Goal: Task Accomplishment & Management: Use online tool/utility

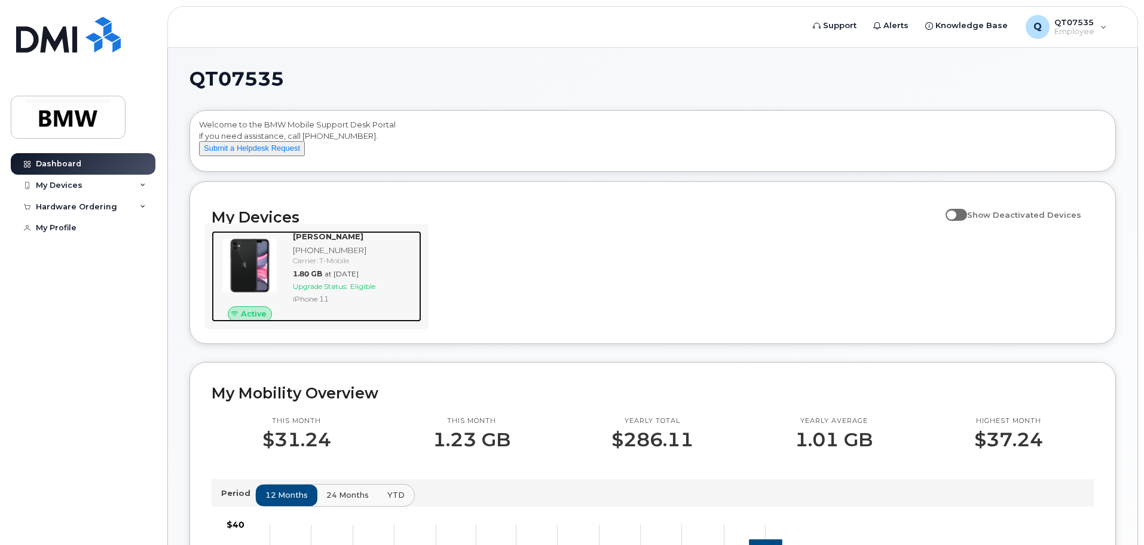
click at [297, 265] on div "Carrier: T-Mobile" at bounding box center [355, 260] width 124 height 10
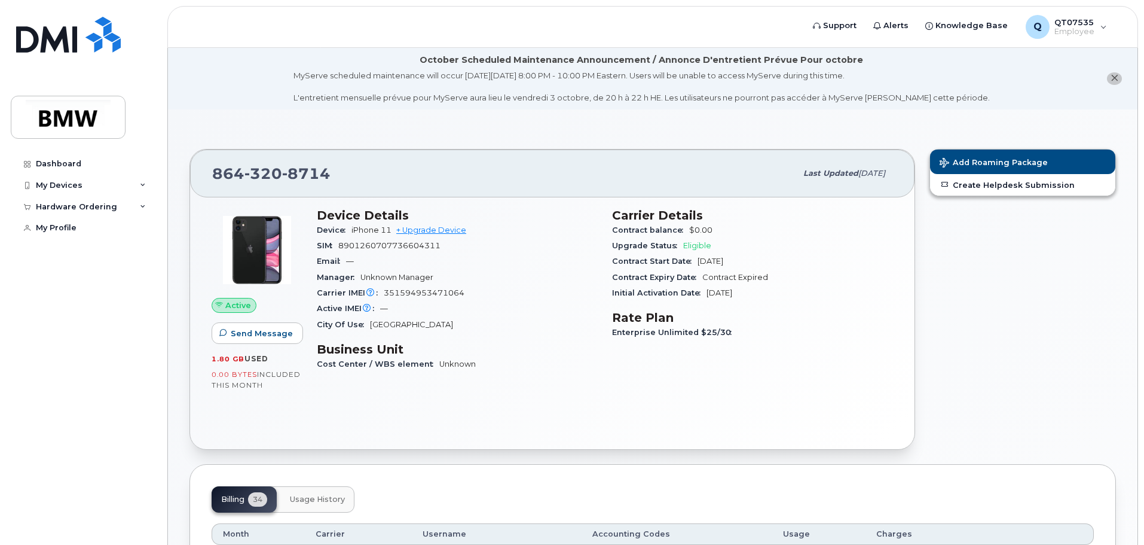
click at [278, 240] on img at bounding box center [257, 250] width 72 height 72
click at [967, 161] on span "Add Roaming Package" at bounding box center [994, 163] width 108 height 11
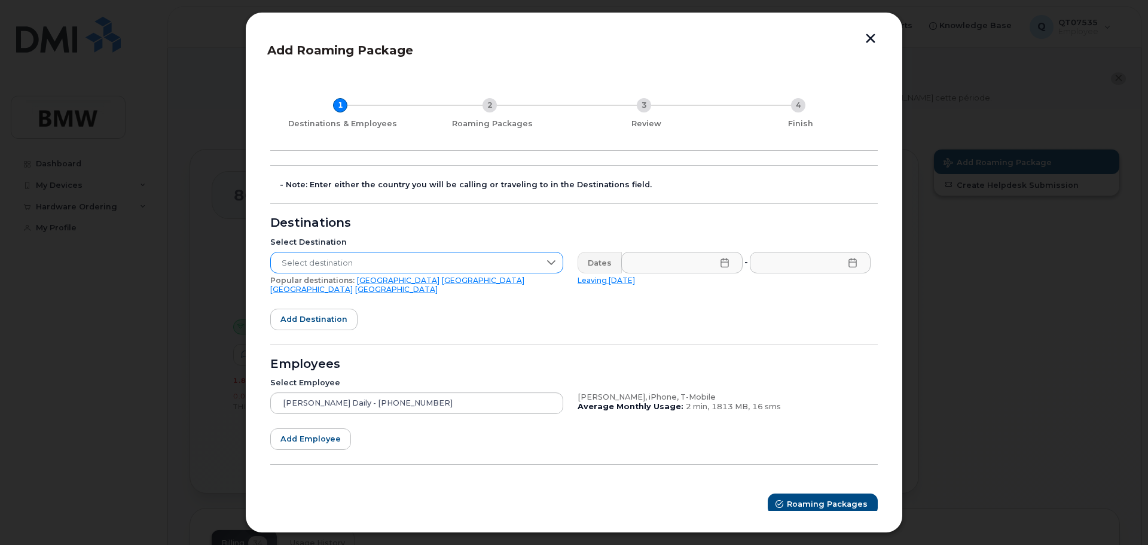
click at [553, 262] on icon at bounding box center [551, 262] width 8 height 5
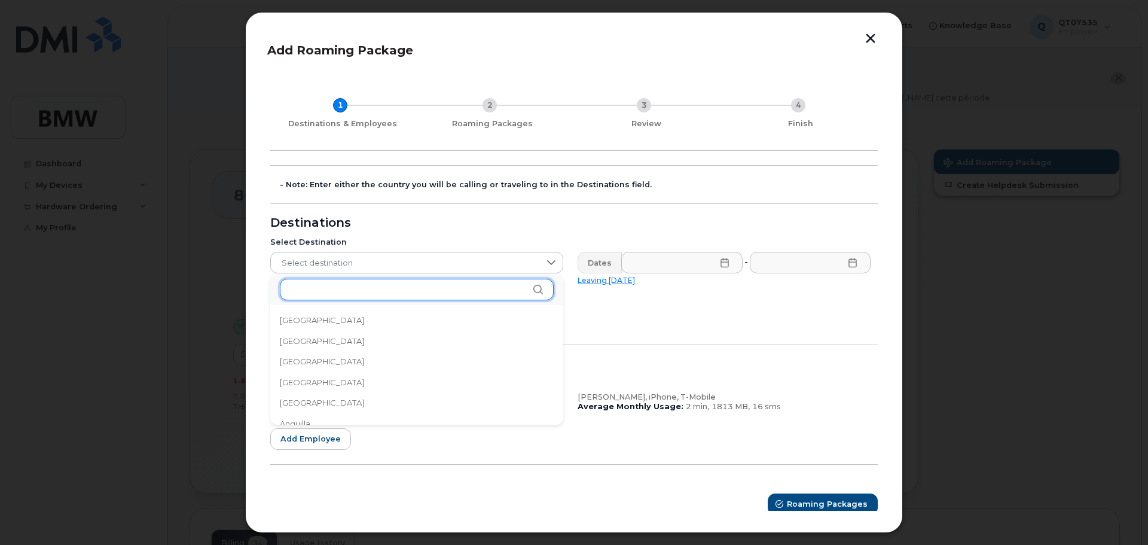
drag, startPoint x: 432, startPoint y: 291, endPoint x: 438, endPoint y: 287, distance: 7.3
click at [432, 291] on input "text" at bounding box center [417, 290] width 274 height 22
click at [714, 418] on form "- Note: Enter either the country you will be calling or traveling to in the Des…" at bounding box center [573, 340] width 607 height 350
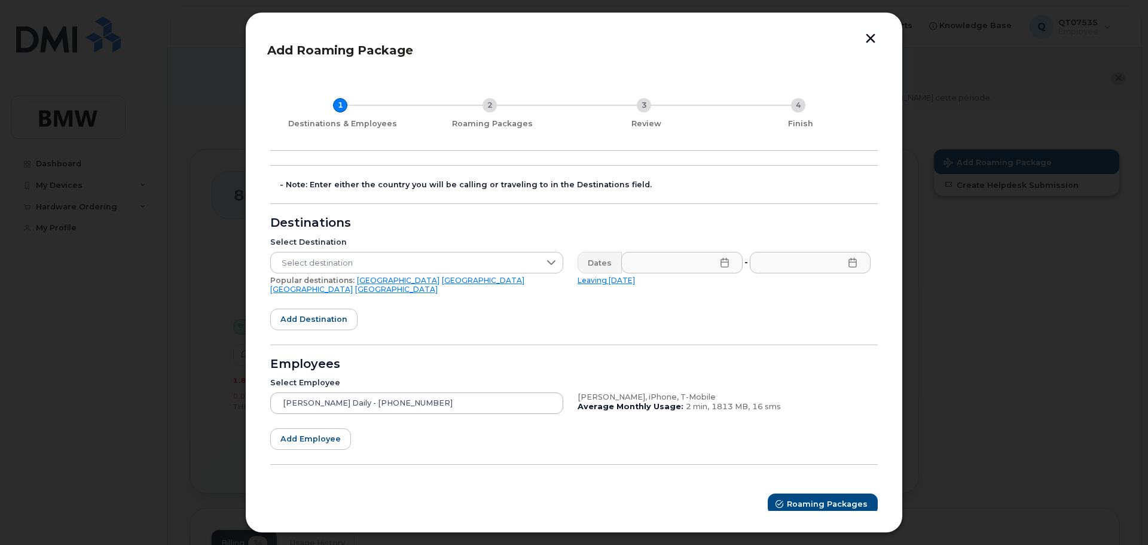
click at [319, 392] on div "[PERSON_NAME] Daily - [PHONE_NUMBER]" at bounding box center [416, 403] width 293 height 22
drag, startPoint x: 873, startPoint y: 39, endPoint x: 855, endPoint y: 38, distance: 18.0
click at [873, 41] on button "button" at bounding box center [870, 39] width 18 height 13
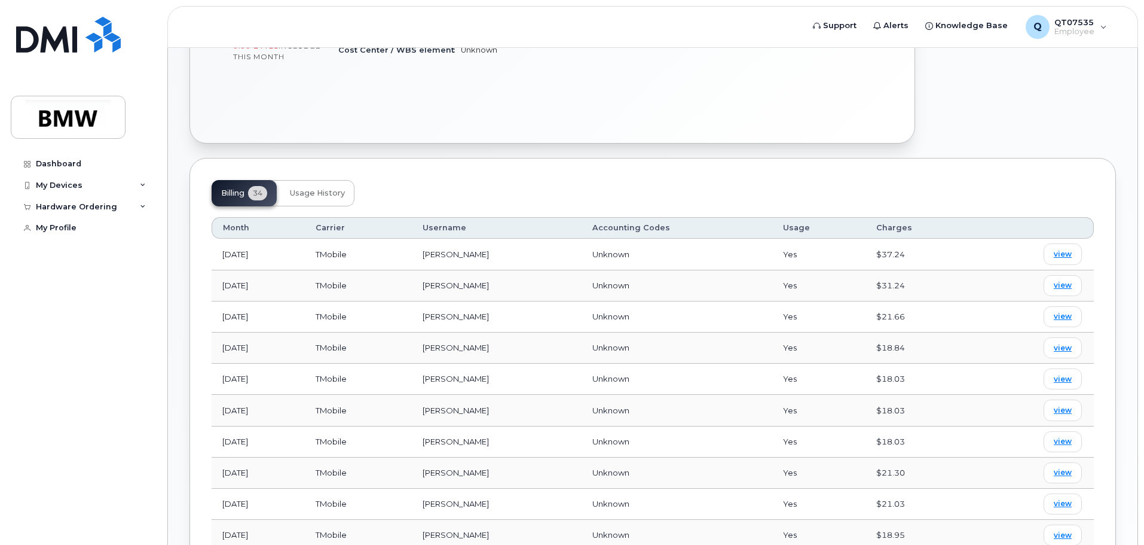
scroll to position [290, 0]
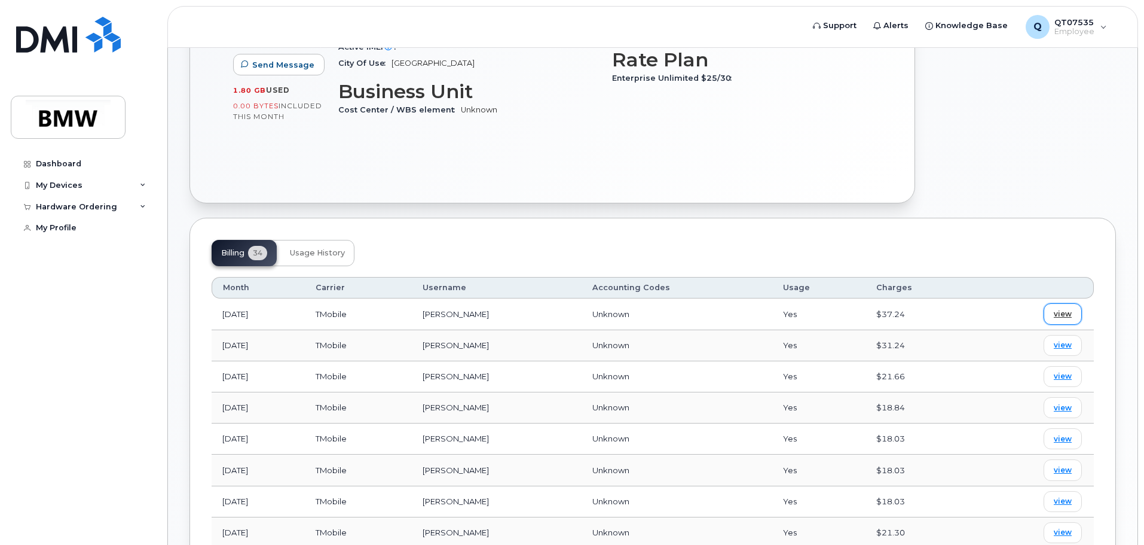
click at [1070, 313] on span "view" at bounding box center [1063, 313] width 18 height 11
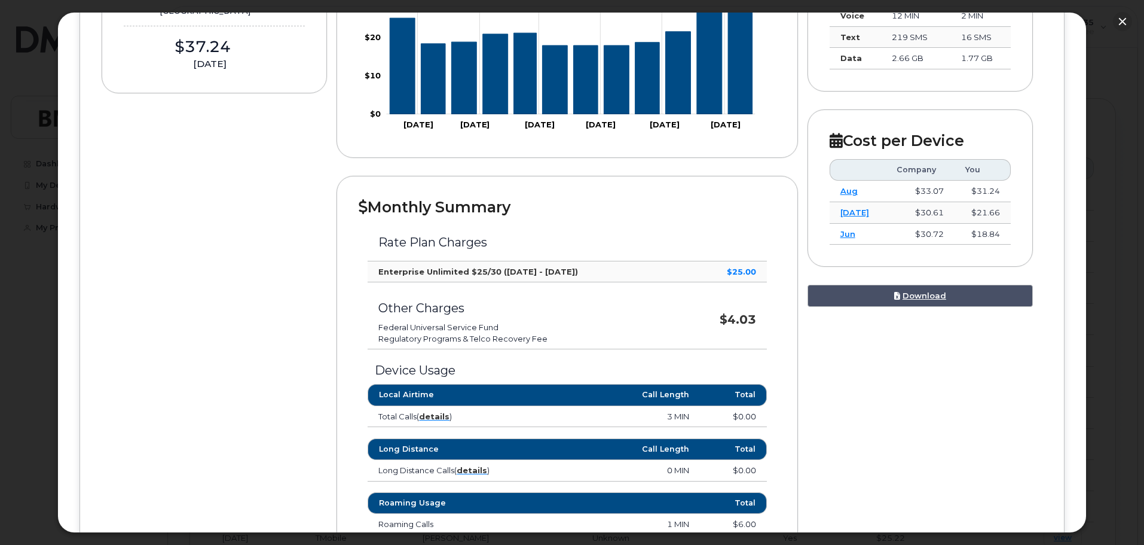
scroll to position [174, 0]
